Goal: Information Seeking & Learning: Learn about a topic

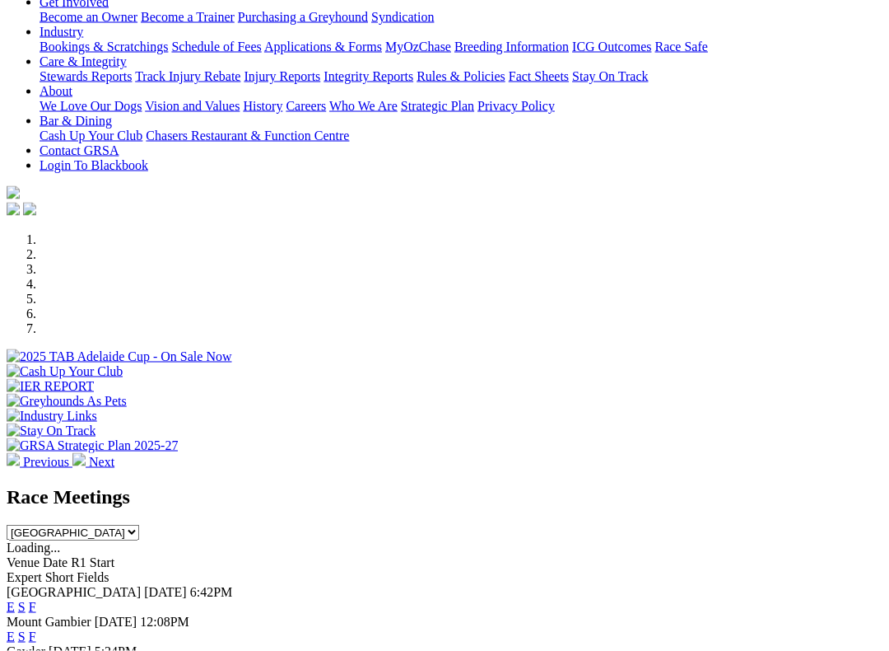
scroll to position [319, 0]
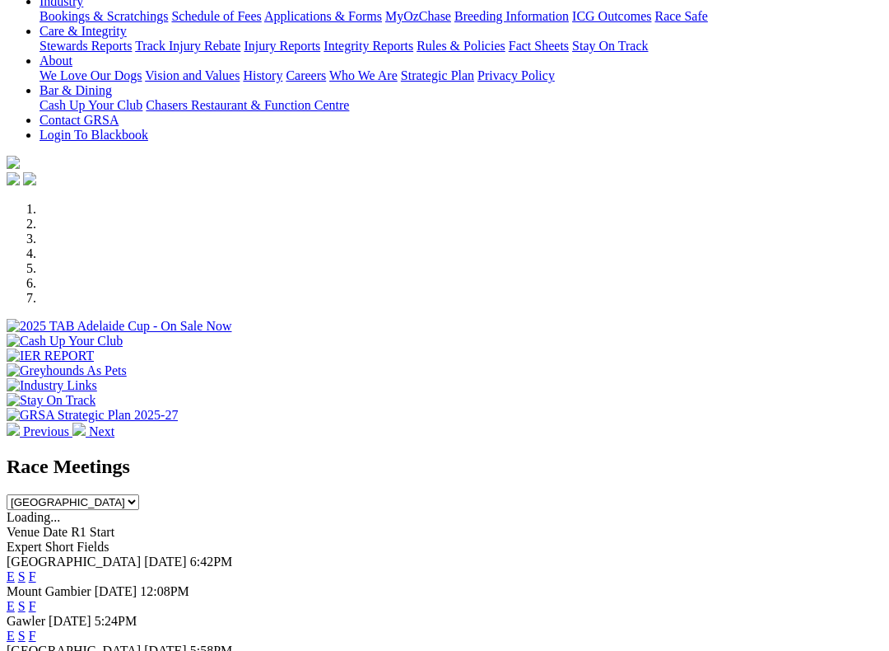
click at [36, 558] on link "F" at bounding box center [32, 576] width 7 height 14
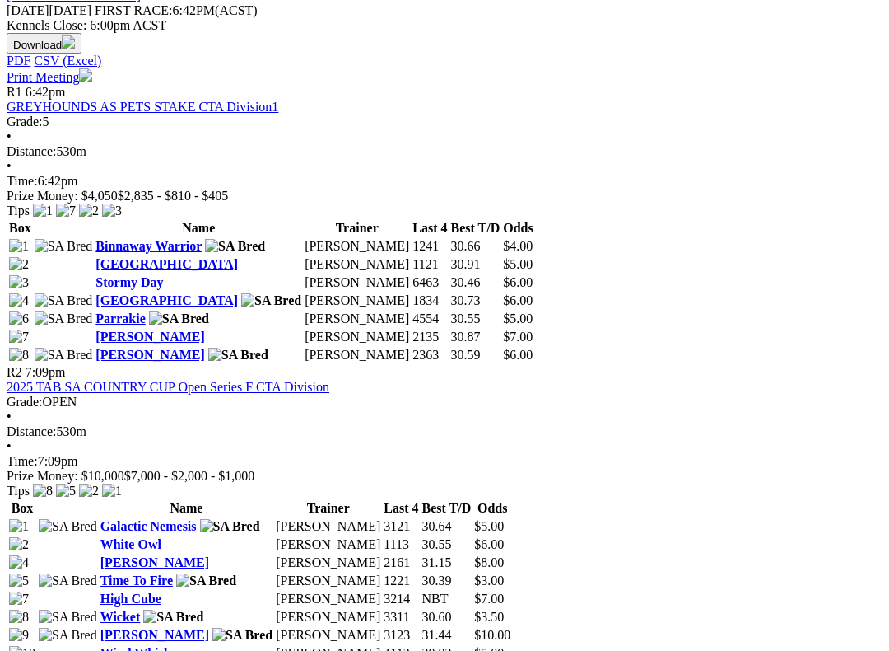
scroll to position [786, 0]
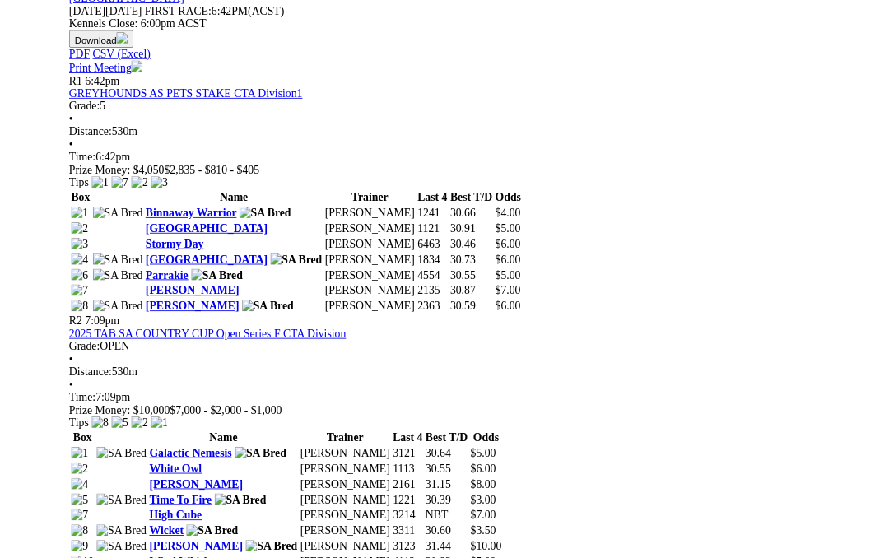
scroll to position [833, 0]
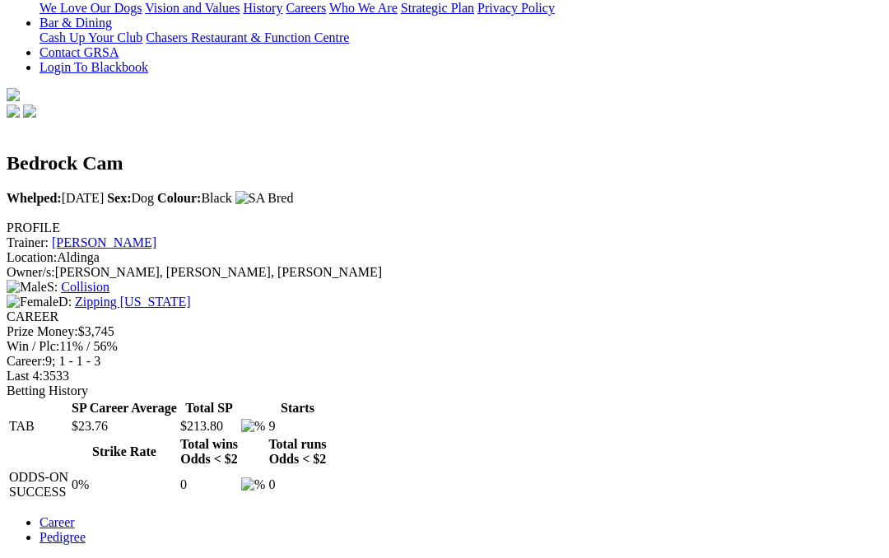
scroll to position [414, 0]
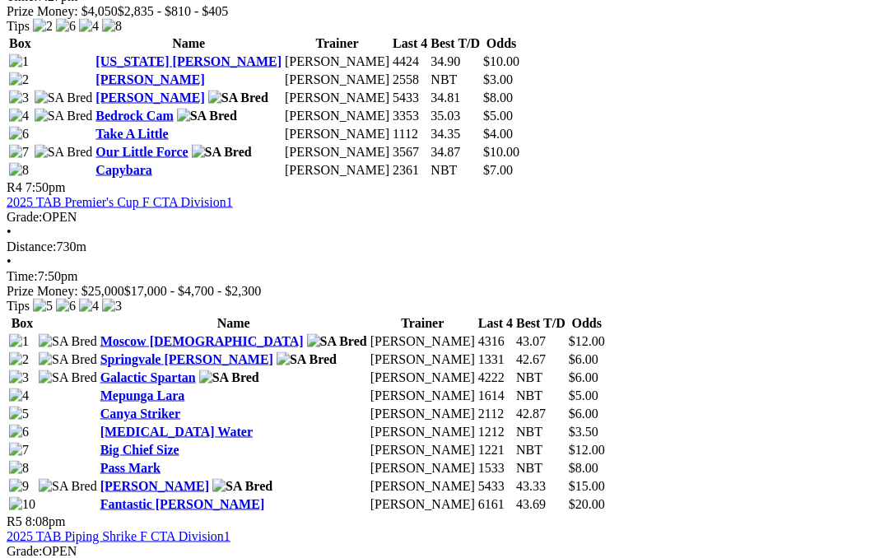
scroll to position [1508, 22]
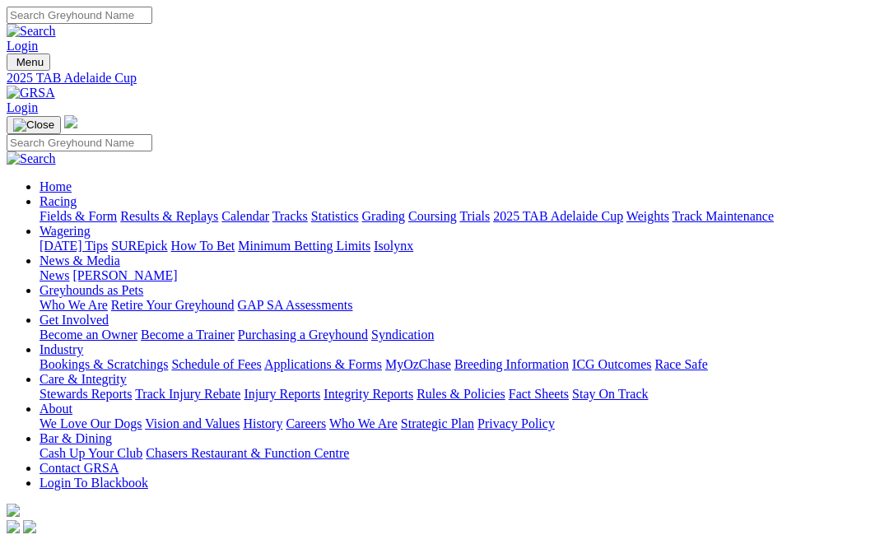
click at [127, 372] on link "Care & Integrity" at bounding box center [83, 379] width 87 height 14
click at [64, 209] on link "Fields & Form" at bounding box center [78, 216] width 77 height 14
click at [127, 372] on link "Care & Integrity" at bounding box center [83, 379] width 87 height 14
click at [413, 387] on link "Integrity Reports" at bounding box center [369, 394] width 90 height 14
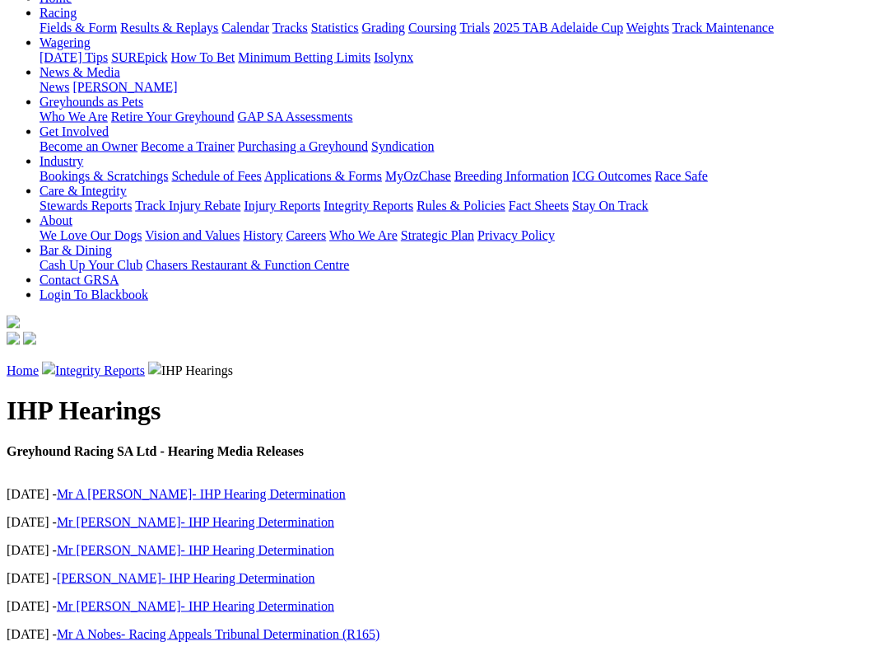
scroll to position [189, 0]
